Goal: Information Seeking & Learning: Learn about a topic

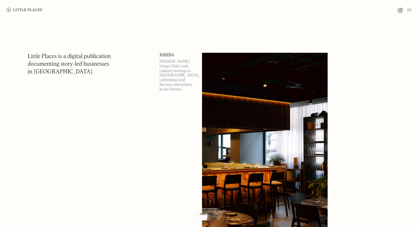
click at [409, 8] on img at bounding box center [409, 10] width 4 height 7
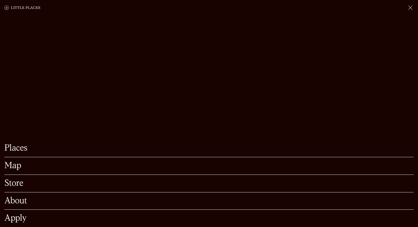
click at [13, 161] on link "Map" at bounding box center [208, 165] width 409 height 9
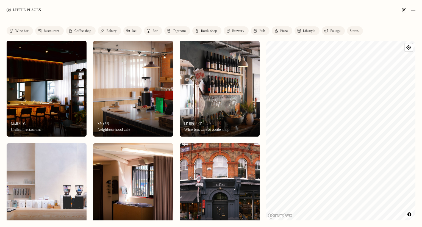
click at [71, 31] on img at bounding box center [71, 31] width 4 height 4
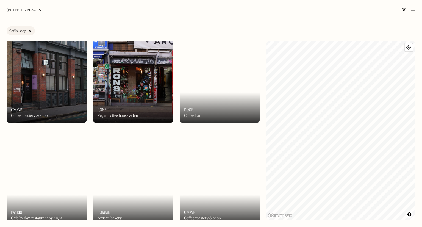
scroll to position [309, 0]
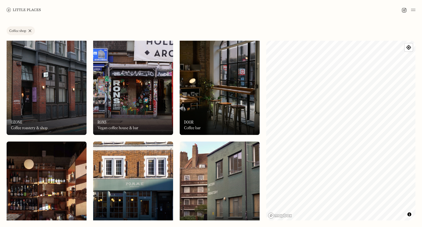
click at [206, 89] on img at bounding box center [220, 87] width 80 height 96
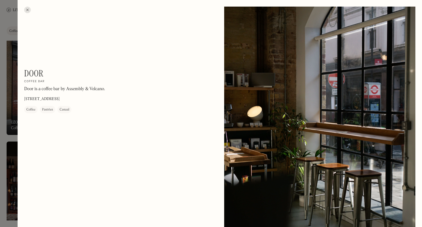
click at [70, 88] on p "Door is a coffee bar by Assembly & Volcano." at bounding box center [64, 89] width 81 height 7
copy p "Door is a coffee bar by Assembly & Volcano."
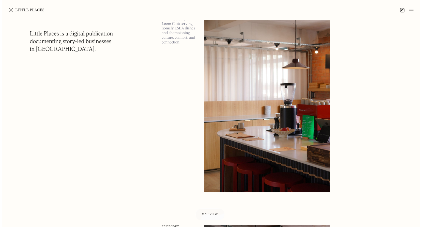
scroll to position [257, 0]
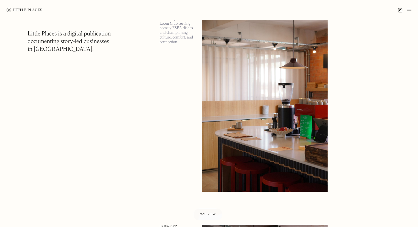
click at [231, 61] on img at bounding box center [264, 100] width 125 height 181
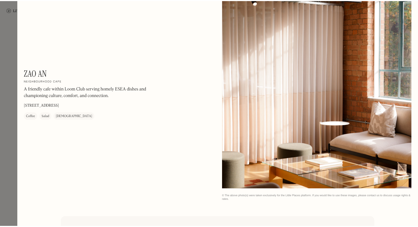
scroll to position [894, 0]
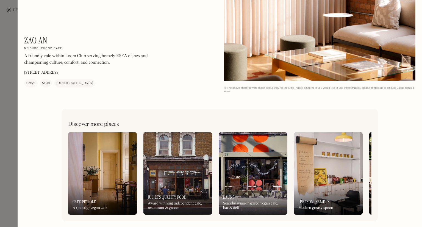
click at [82, 168] on img at bounding box center [102, 173] width 69 height 82
click at [0, 79] on div at bounding box center [211, 113] width 422 height 227
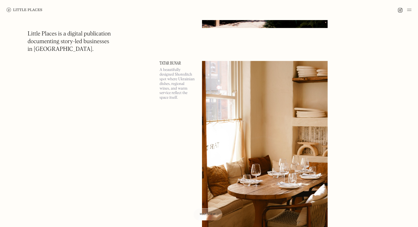
scroll to position [1743, 0]
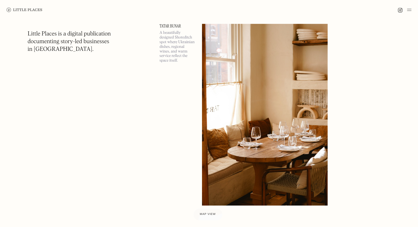
click at [410, 11] on img at bounding box center [409, 10] width 4 height 7
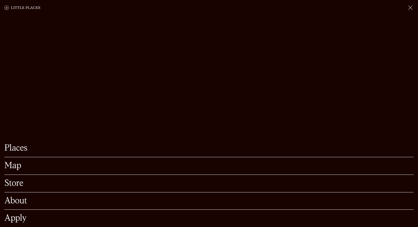
click at [19, 161] on link "Map" at bounding box center [208, 165] width 409 height 9
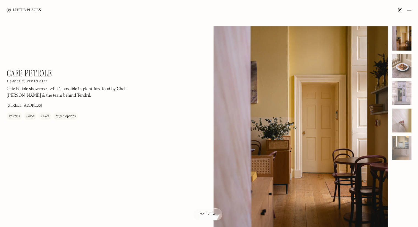
click at [396, 68] on div at bounding box center [401, 66] width 19 height 24
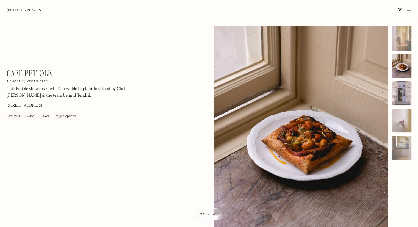
click at [401, 93] on div at bounding box center [401, 93] width 19 height 24
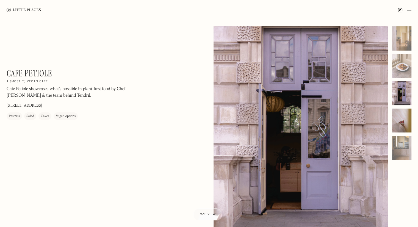
click at [400, 125] on div at bounding box center [401, 120] width 19 height 24
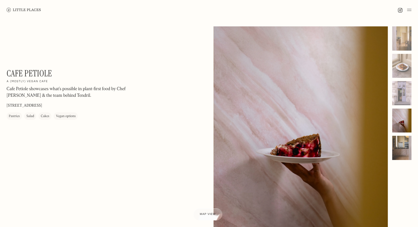
click at [399, 146] on div at bounding box center [401, 148] width 19 height 24
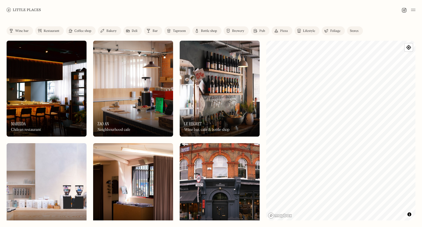
click at [79, 29] on div "Coffee shop" at bounding box center [82, 30] width 17 height 3
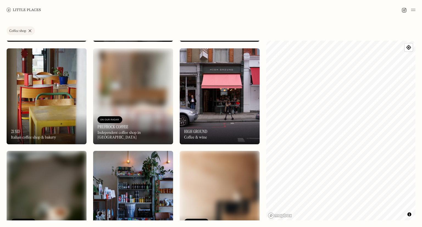
scroll to position [910, 0]
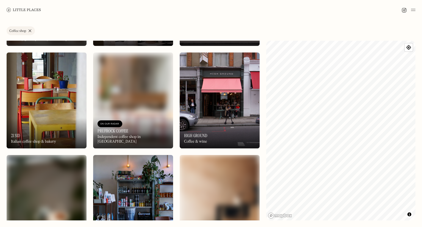
click at [38, 90] on img at bounding box center [47, 100] width 80 height 96
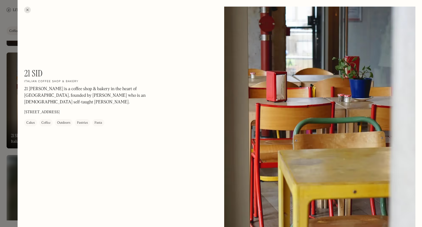
click at [30, 71] on h1 "21 Sid" at bounding box center [33, 73] width 18 height 10
copy div "21 Sid On Our Radar"
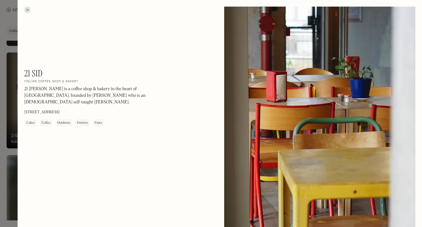
click at [45, 77] on div "21 Sid On Our Radar Italian coffee shop & bakery 21 Sid is a coffee shop & bake…" at bounding box center [98, 97] width 148 height 58
click at [27, 11] on div at bounding box center [27, 10] width 7 height 7
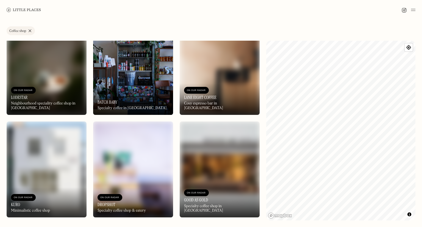
scroll to position [1046, 0]
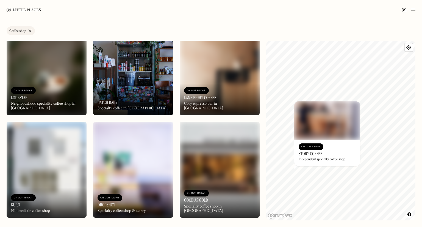
click at [304, 158] on div "Independent specialty coffee shop" at bounding box center [321, 160] width 46 height 4
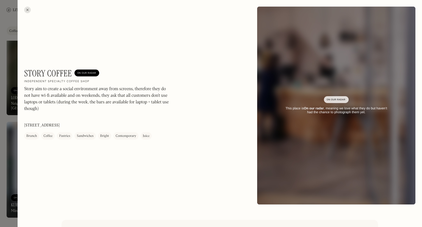
click at [54, 122] on p "115 St John's Hill, London SW11 1SZ" at bounding box center [41, 125] width 35 height 6
copy p "115 St John's Hill, London SW11 1SZ"
click at [60, 127] on p "115 St John's Hill, London SW11 1SZ" at bounding box center [41, 125] width 35 height 6
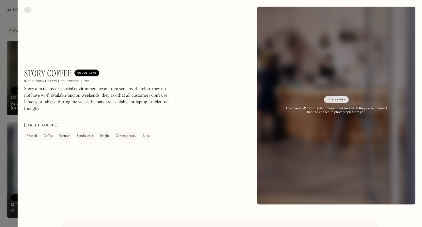
click at [1, 37] on div at bounding box center [211, 113] width 422 height 227
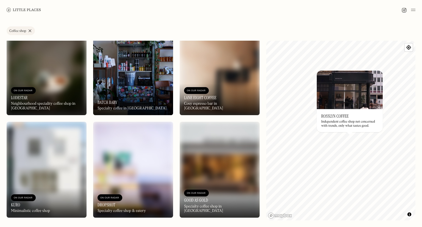
click at [345, 114] on h3 "Rosslyn Coffee" at bounding box center [334, 115] width 27 height 5
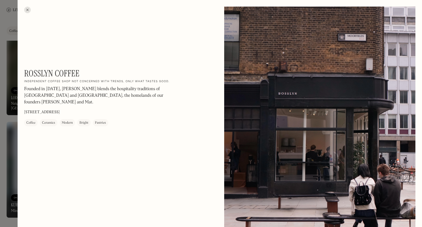
click at [47, 75] on h1 "Rosslyn Coffee" at bounding box center [51, 73] width 55 height 10
copy div "Rosslyn Coffee On Our Radar"
click at [54, 77] on h1 "Rosslyn Coffee" at bounding box center [51, 73] width 55 height 10
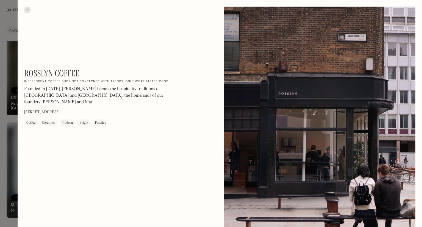
click at [27, 12] on div at bounding box center [27, 10] width 7 height 7
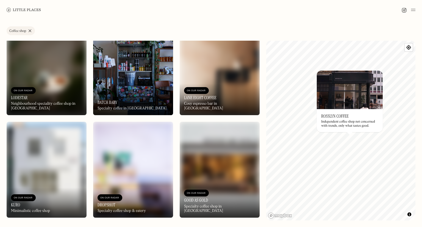
scroll to position [1173, 0]
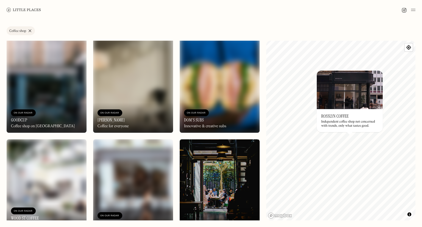
scroll to position [1233, 0]
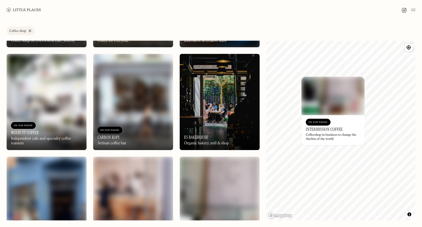
scroll to position [1319, 0]
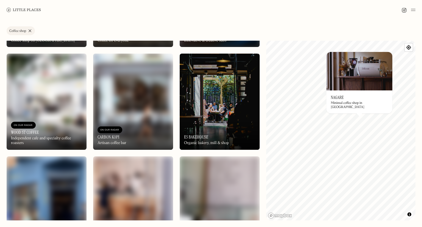
click at [351, 105] on div "Minimal coffee shop in Shoreditch" at bounding box center [359, 105] width 57 height 8
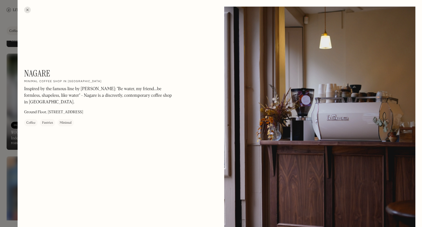
click at [33, 72] on h1 "Nagare" at bounding box center [37, 73] width 26 height 10
click at [35, 70] on h1 "Nagare" at bounding box center [37, 73] width 26 height 10
click at [34, 72] on h1 "Nagare" at bounding box center [37, 73] width 26 height 10
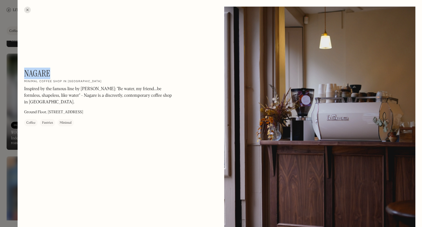
copy h1 "Nagare"
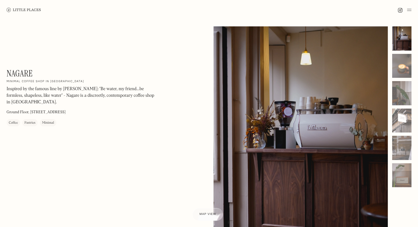
click at [206, 215] on div "Map view" at bounding box center [207, 214] width 17 height 6
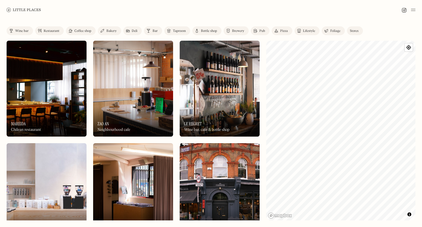
click at [110, 31] on div "Bakery" at bounding box center [111, 30] width 10 height 3
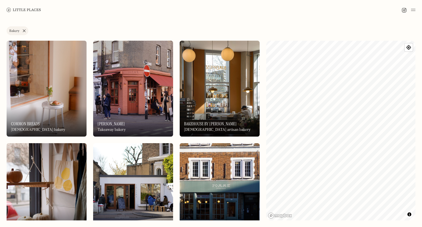
click at [202, 125] on h3 "Bakehouse by [PERSON_NAME]" at bounding box center [210, 123] width 52 height 5
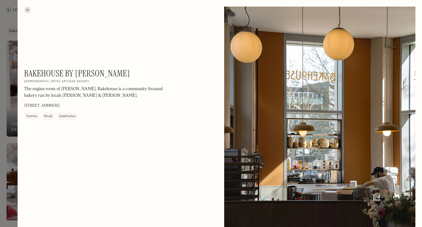
click at [62, 71] on h1 "Bakehouse by [PERSON_NAME]" at bounding box center [77, 73] width 106 height 10
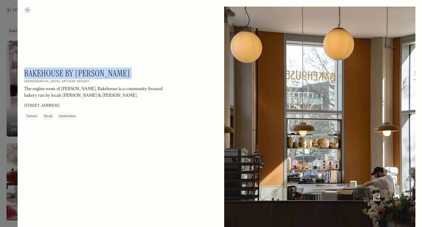
click at [62, 71] on h1 "Bakehouse by [PERSON_NAME]" at bounding box center [77, 73] width 106 height 10
copy div "Bakehouse by [PERSON_NAME] On Our Radar"
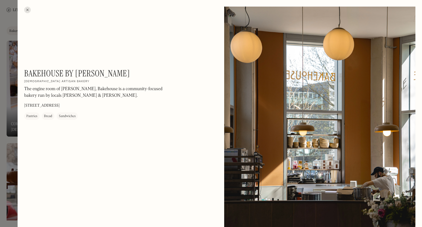
click at [27, 9] on div at bounding box center [27, 10] width 7 height 7
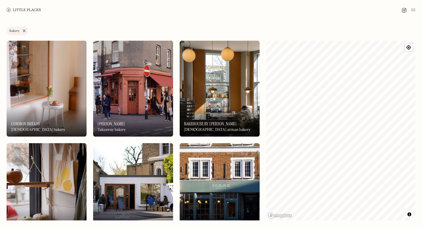
click at [135, 177] on img at bounding box center [133, 191] width 80 height 96
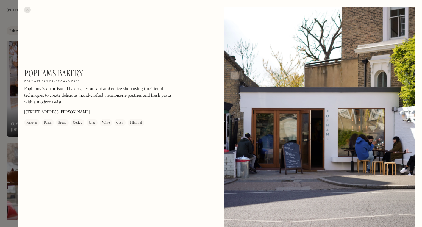
click at [26, 8] on div at bounding box center [27, 10] width 7 height 7
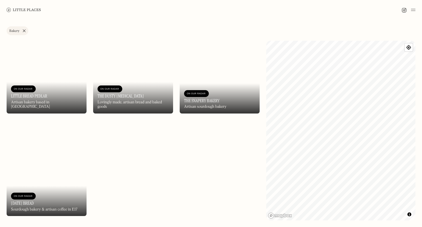
scroll to position [1150, 0]
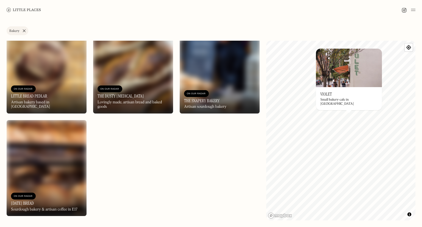
click at [342, 101] on div "On Our Radar Violet Small bakery-cafe in Dalston" at bounding box center [349, 98] width 66 height 23
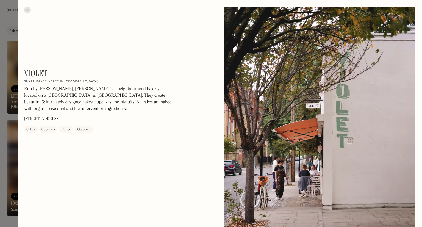
click at [42, 120] on p "47 Wilton Way, London E8 3ED" at bounding box center [41, 119] width 35 height 6
copy p "47 Wilton Way, London E8 3ED"
click at [39, 73] on h1 "Violet" at bounding box center [35, 73] width 23 height 10
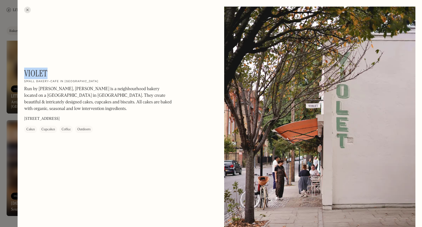
click at [39, 73] on h1 "Violet" at bounding box center [35, 73] width 23 height 10
copy h1 "Violet"
click at [68, 112] on div "Run by Claire Ptak, Violet is a neighbourhood bakery located on a quaint side s…" at bounding box center [98, 100] width 148 height 29
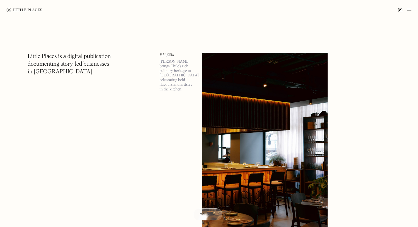
click at [407, 12] on img at bounding box center [409, 10] width 4 height 7
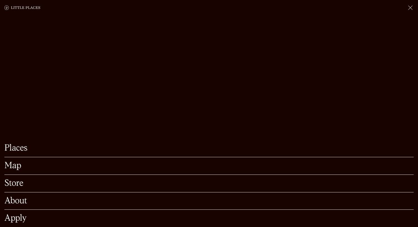
scroll to position [40, 0]
click at [14, 179] on link "Store" at bounding box center [208, 183] width 409 height 9
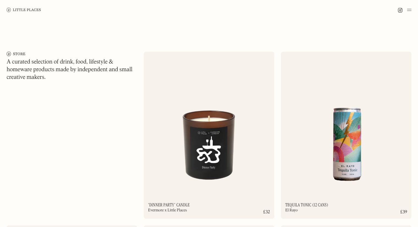
click at [407, 10] on img at bounding box center [409, 10] width 4 height 7
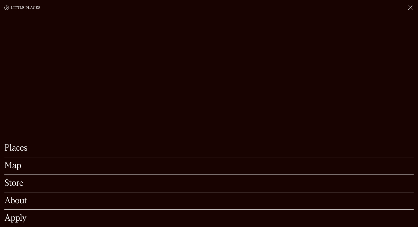
click at [23, 144] on link "Places" at bounding box center [208, 148] width 409 height 9
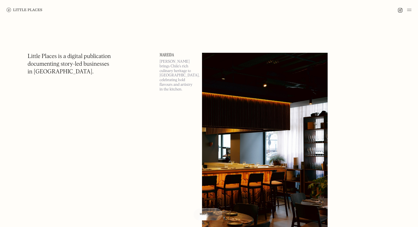
click at [407, 11] on img at bounding box center [409, 10] width 4 height 7
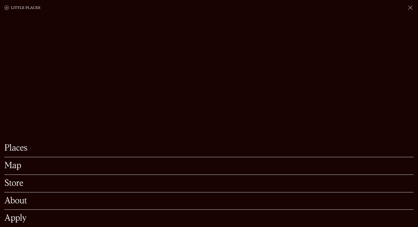
scroll to position [58, 0]
click at [4, 161] on link "Map" at bounding box center [208, 165] width 409 height 9
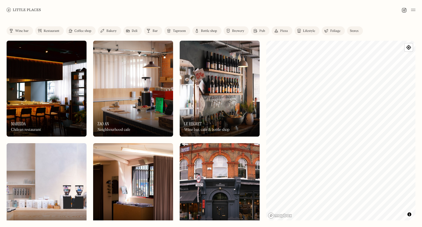
click at [83, 31] on div "Coffee shop" at bounding box center [82, 30] width 17 height 3
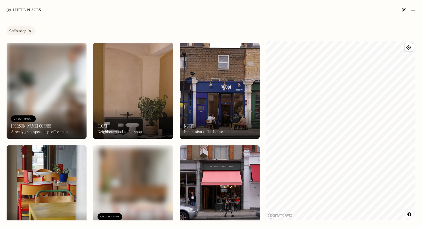
scroll to position [817, 0]
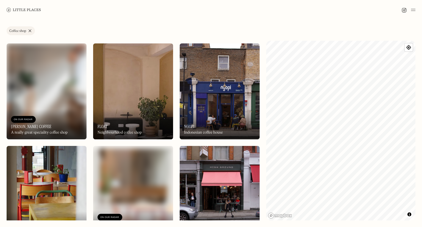
click at [144, 109] on div "On Our Radar Float Neighbourhood coffee shop" at bounding box center [133, 124] width 80 height 30
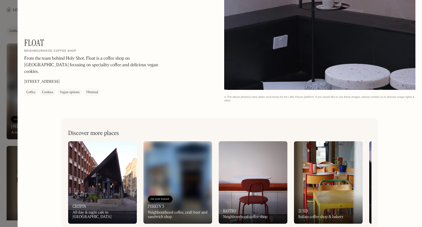
scroll to position [1141, 0]
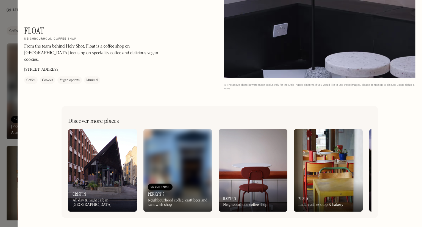
click at [1, 58] on div at bounding box center [211, 113] width 422 height 227
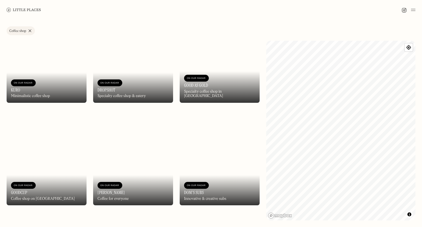
scroll to position [1161, 0]
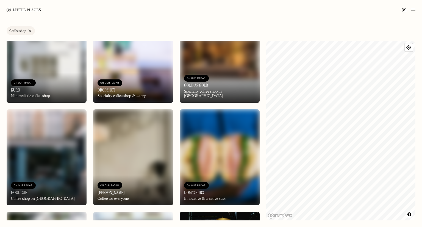
click at [121, 150] on img at bounding box center [133, 157] width 80 height 96
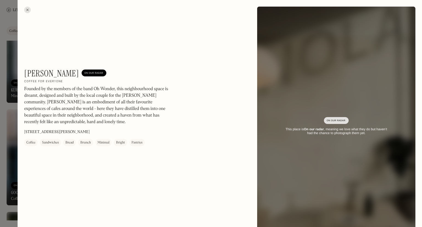
click at [33, 72] on h1 "[PERSON_NAME]" at bounding box center [51, 73] width 55 height 10
drag, startPoint x: 67, startPoint y: 80, endPoint x: 25, endPoint y: 72, distance: 43.1
click at [25, 72] on div "[PERSON_NAME] On Our Radar Coffee for everyone Founded by the members of the ba…" at bounding box center [98, 107] width 148 height 78
click at [28, 75] on h1 "[PERSON_NAME]" at bounding box center [51, 73] width 55 height 10
click at [27, 10] on div at bounding box center [27, 10] width 7 height 7
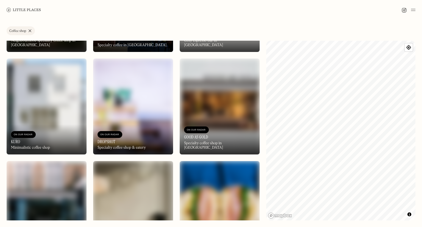
scroll to position [1095, 0]
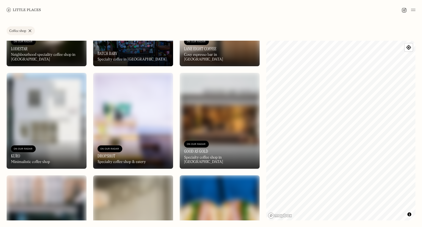
click at [64, 106] on img at bounding box center [47, 121] width 80 height 96
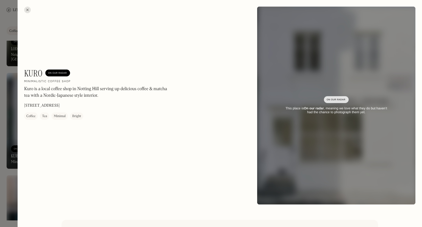
click at [27, 9] on div at bounding box center [27, 10] width 7 height 7
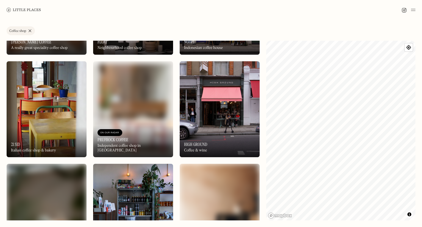
scroll to position [900, 0]
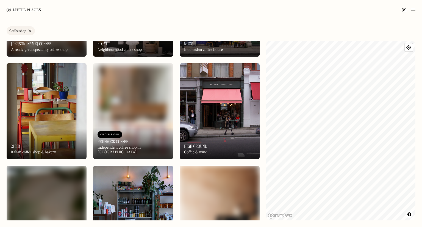
click at [215, 119] on img at bounding box center [220, 111] width 80 height 96
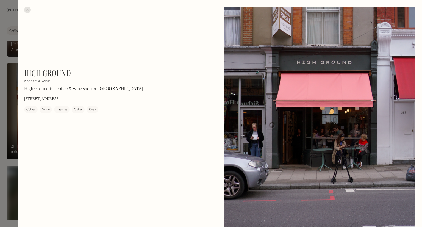
click at [41, 72] on h1 "High Ground" at bounding box center [47, 73] width 47 height 10
copy div "High Ground On Our Radar"
click at [24, 11] on div at bounding box center [27, 10] width 7 height 7
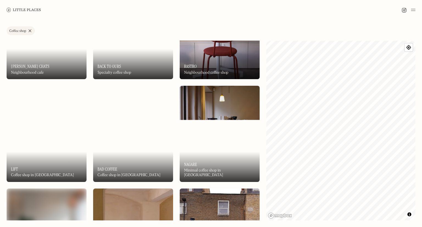
scroll to position [671, 0]
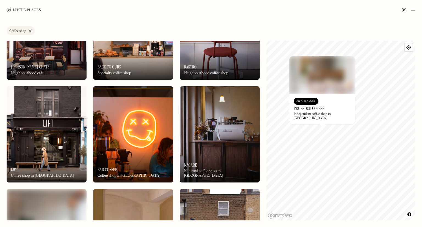
click at [306, 109] on h3 "Prufrock Coffee" at bounding box center [308, 108] width 31 height 5
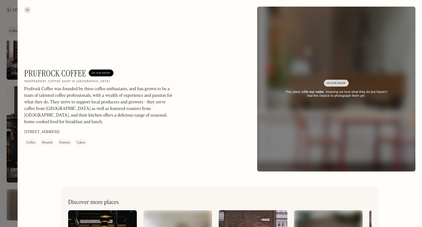
click at [45, 77] on h1 "Prufrock Coffee" at bounding box center [55, 73] width 62 height 10
click at [43, 74] on h1 "Prufrock Coffee" at bounding box center [55, 73] width 62 height 10
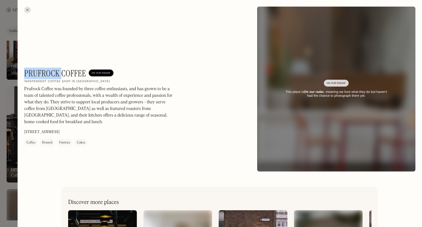
click at [43, 74] on h1 "Prufrock Coffee" at bounding box center [55, 73] width 62 height 10
